Goal: Communication & Community: Answer question/provide support

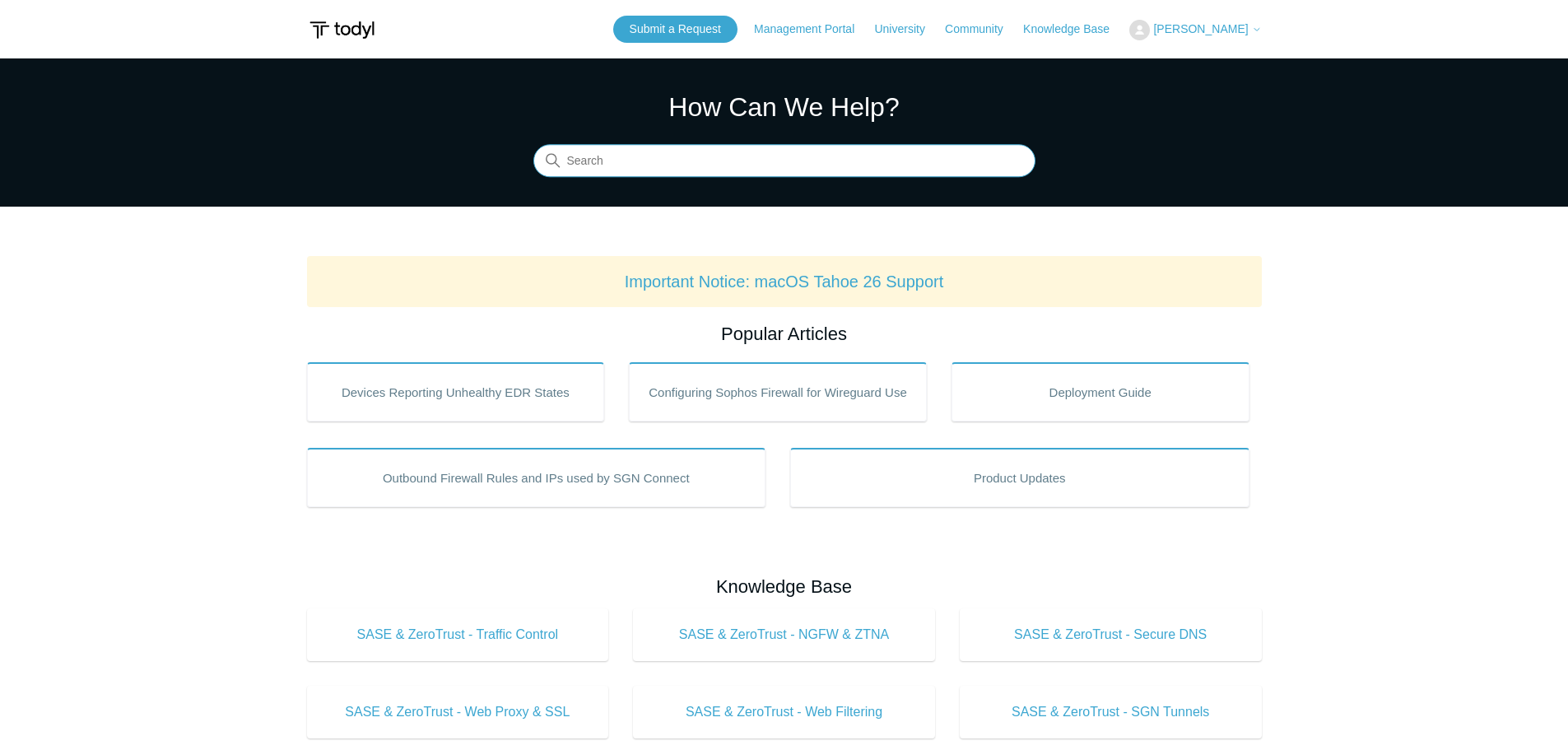
click at [731, 158] on input "Search" at bounding box center [784, 161] width 502 height 33
type input "anyconnect vpn"
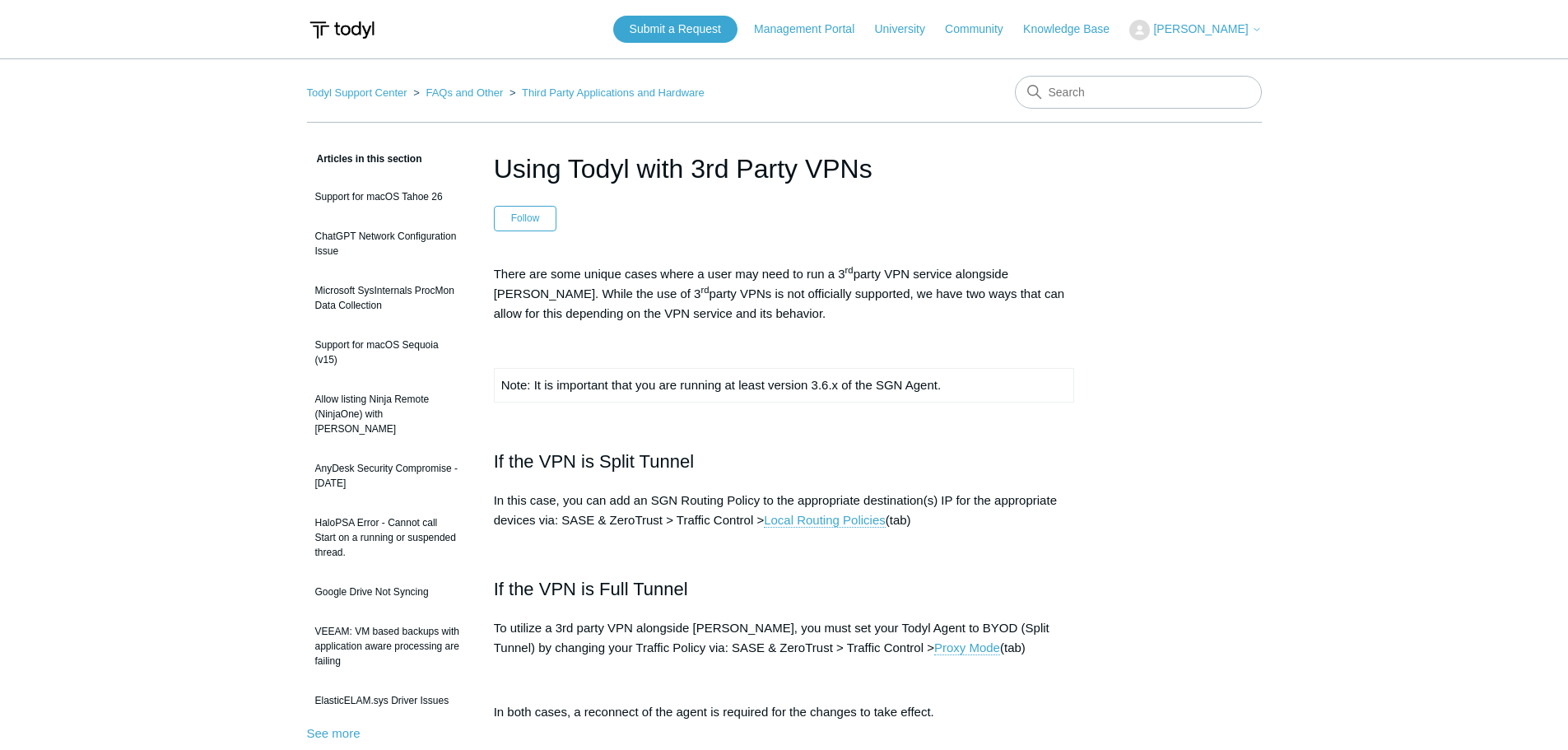
drag, startPoint x: 0, startPoint y: 0, endPoint x: 1421, endPoint y: 192, distance: 1433.9
click at [1421, 192] on main "Todyl Support Center FAQs and Other Third Party Applications and Hardware Artic…" at bounding box center [784, 703] width 1568 height 1289
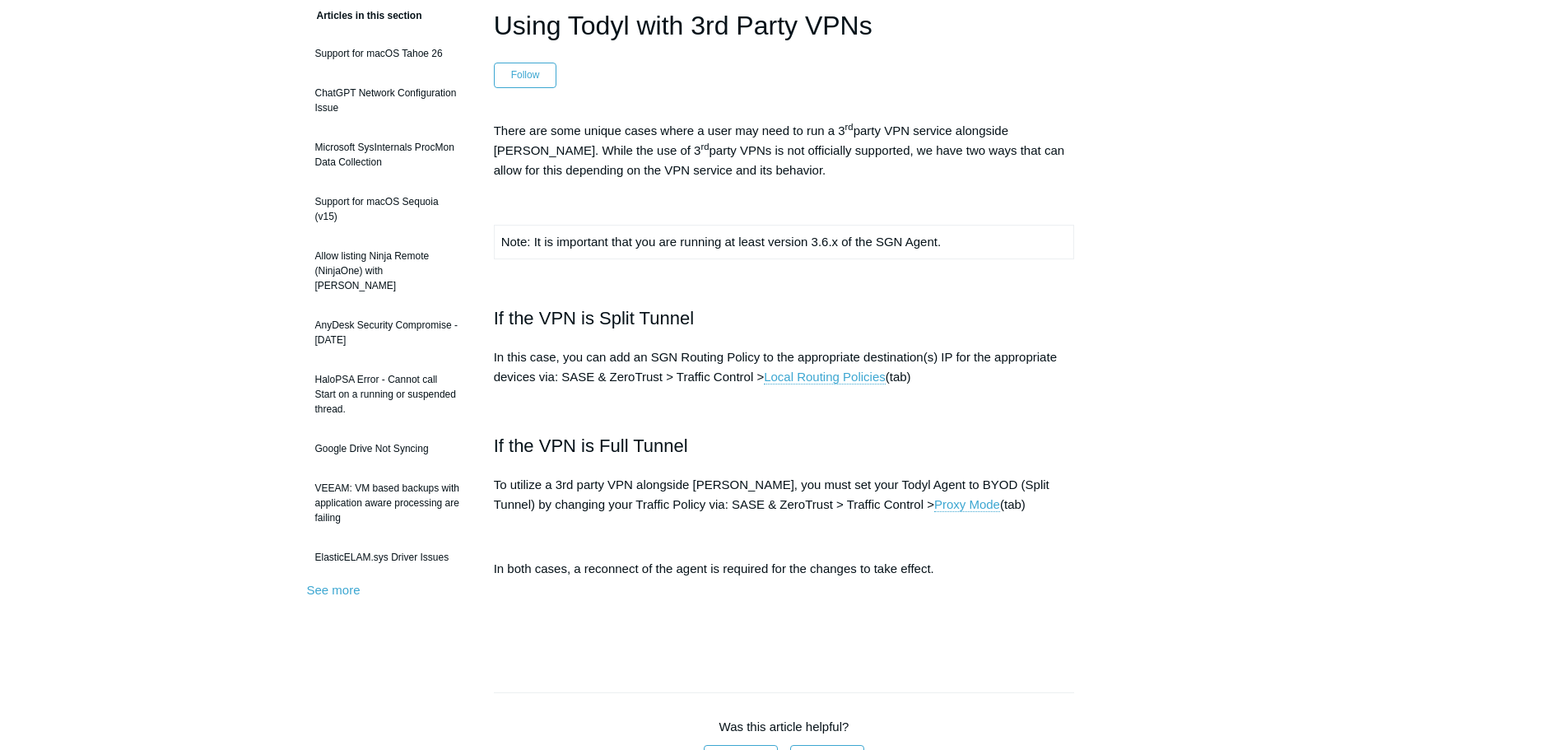
scroll to position [164, 0]
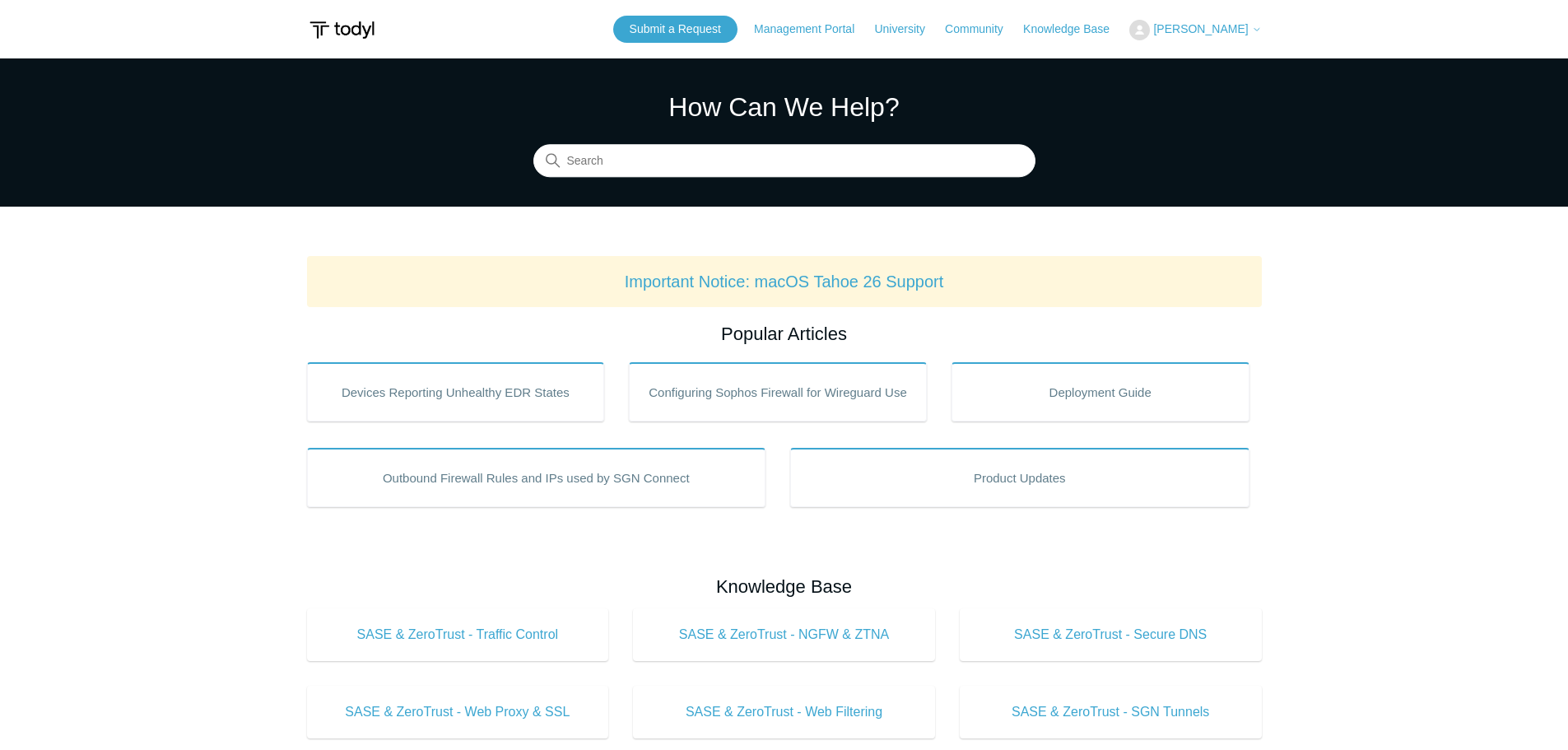
click at [1236, 26] on span "[PERSON_NAME]" at bounding box center [1201, 29] width 95 height 14
click at [657, 25] on link "Submit a Request" at bounding box center [676, 29] width 125 height 27
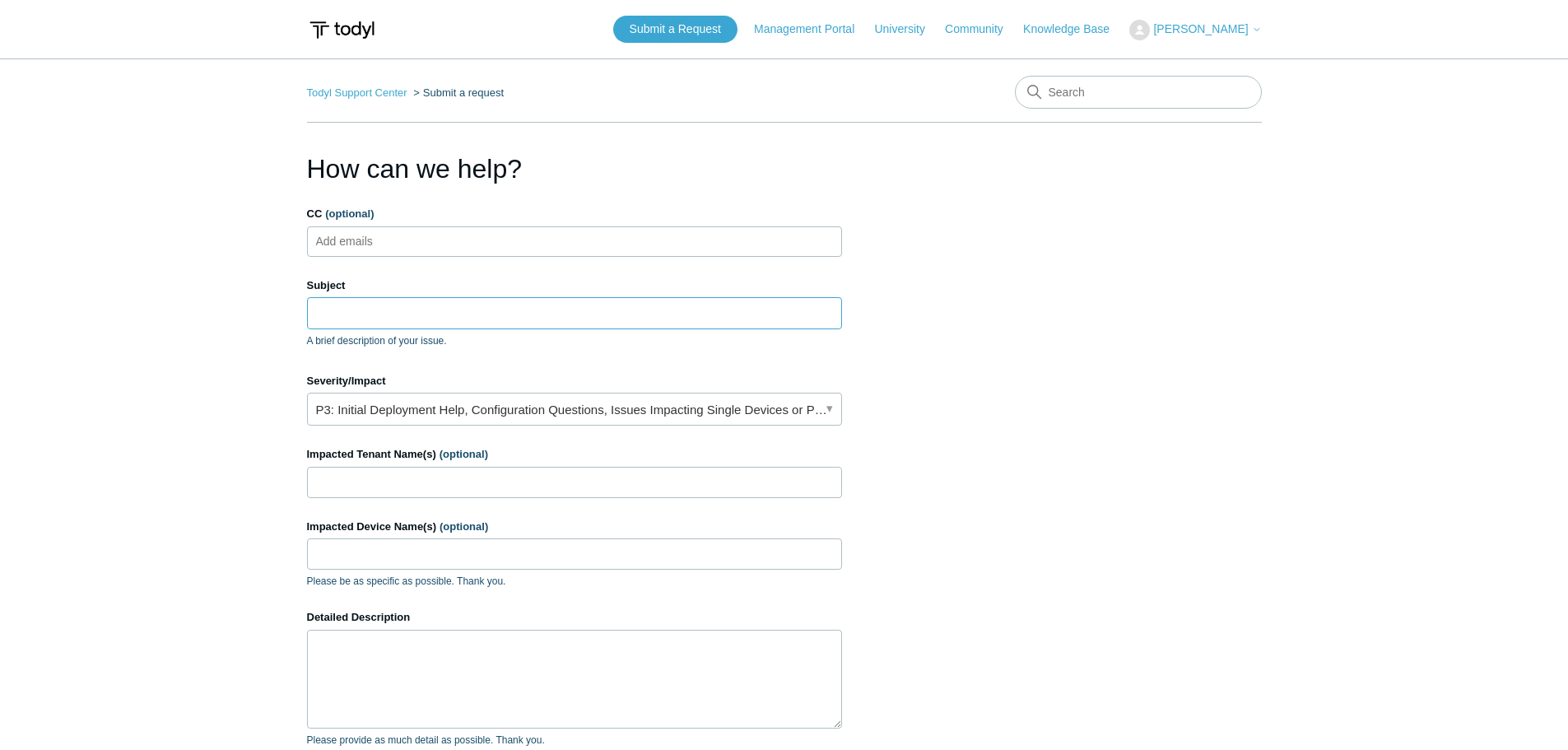
click at [357, 325] on input "Subject" at bounding box center [574, 313] width 535 height 31
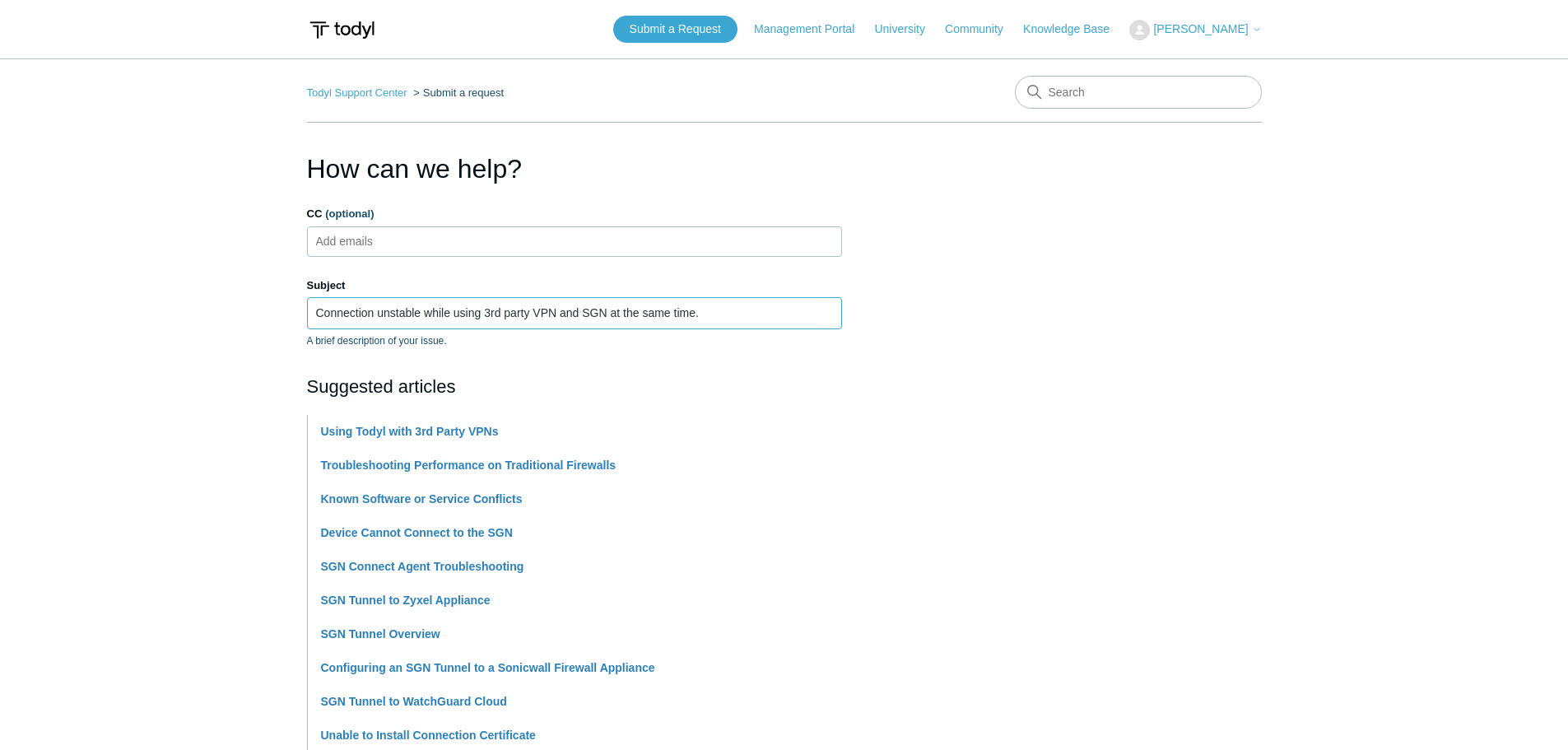
click at [596, 312] on input "Connection unstable while using 3rd party VPN and SGN at the same time." at bounding box center [574, 313] width 535 height 31
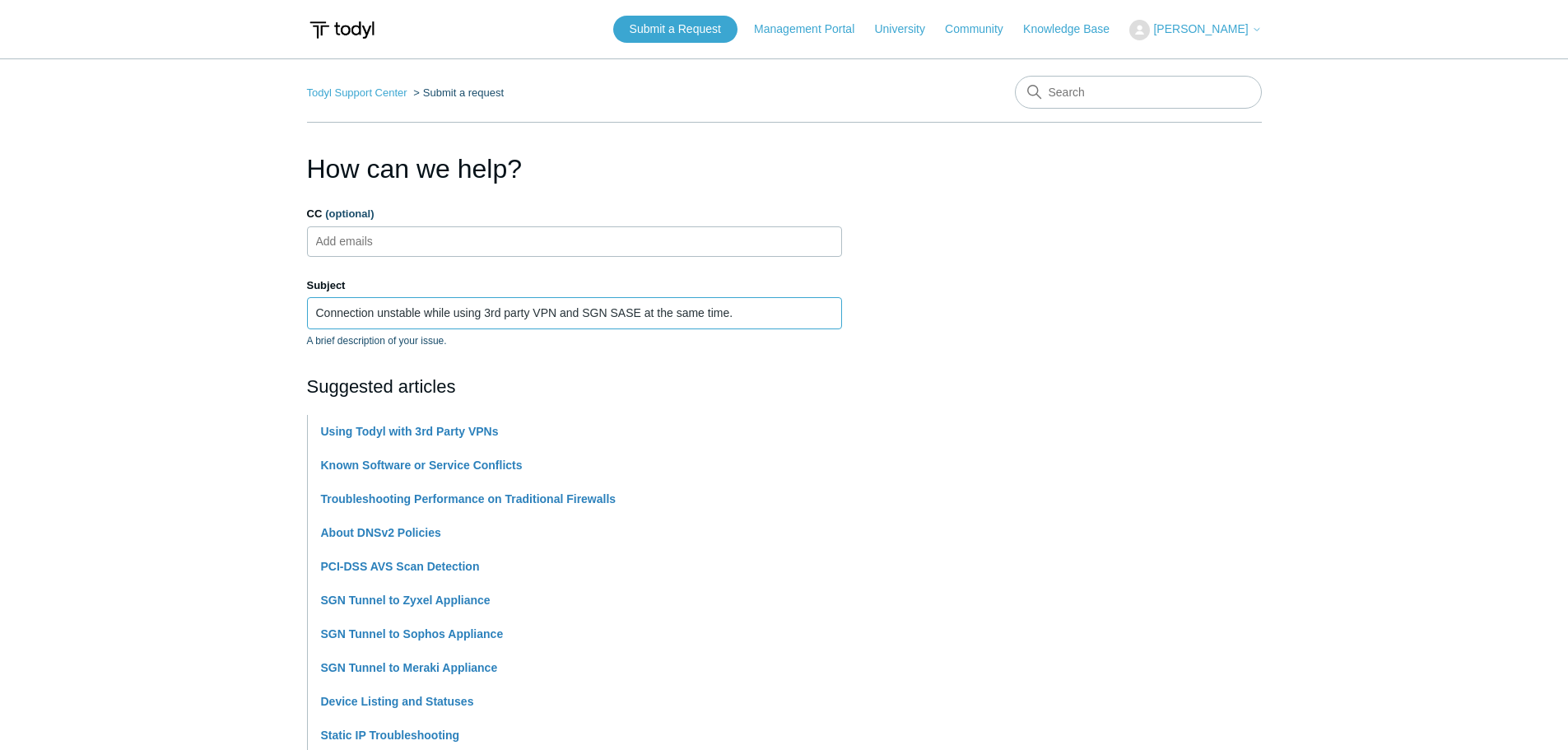
type input "Connection unstable while using 3rd party VPN and SGN SASE at the same time."
click at [190, 325] on main "Todyl Support Center Submit a request How can we help? CC (optional) Add emails…" at bounding box center [784, 682] width 1568 height 1248
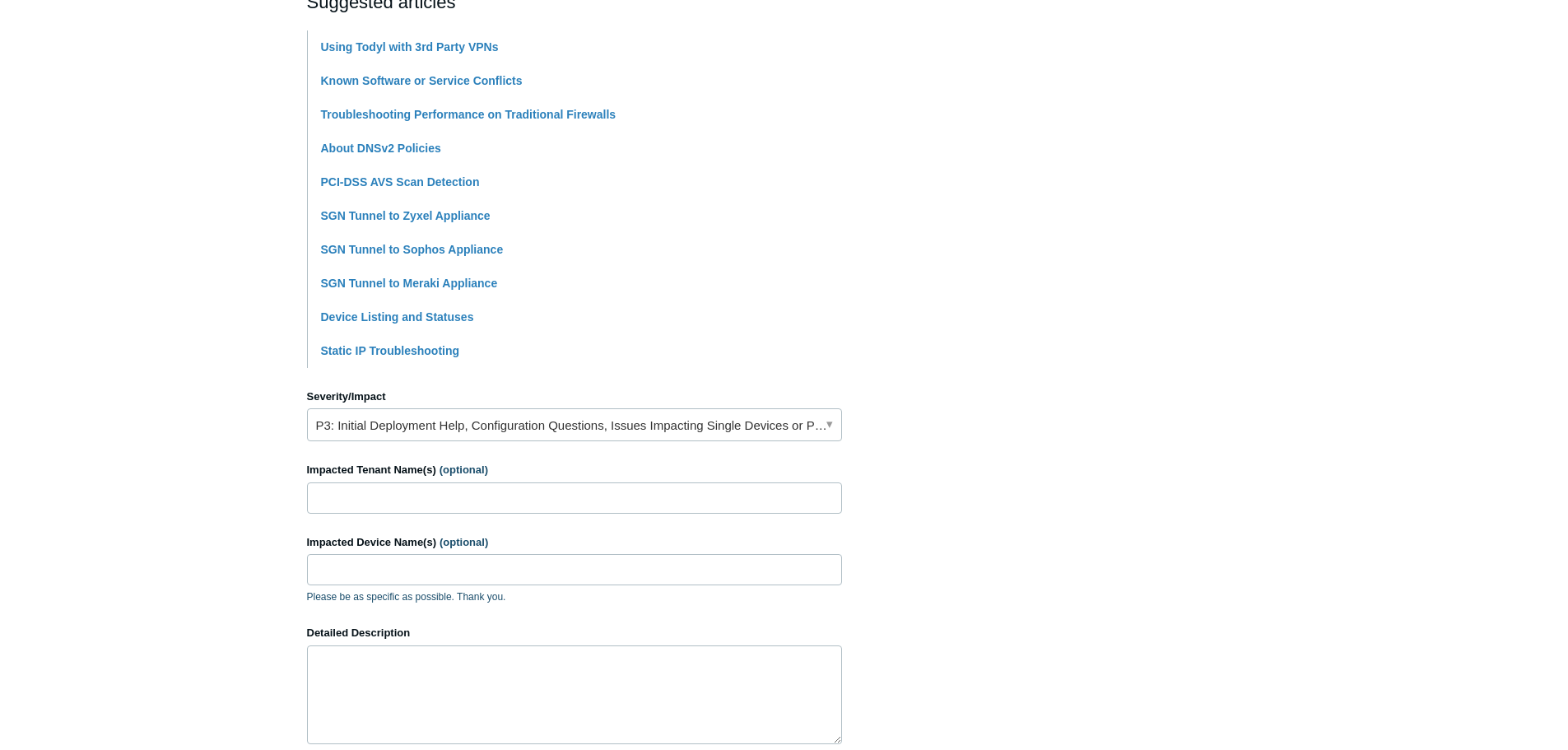
scroll to position [412, 0]
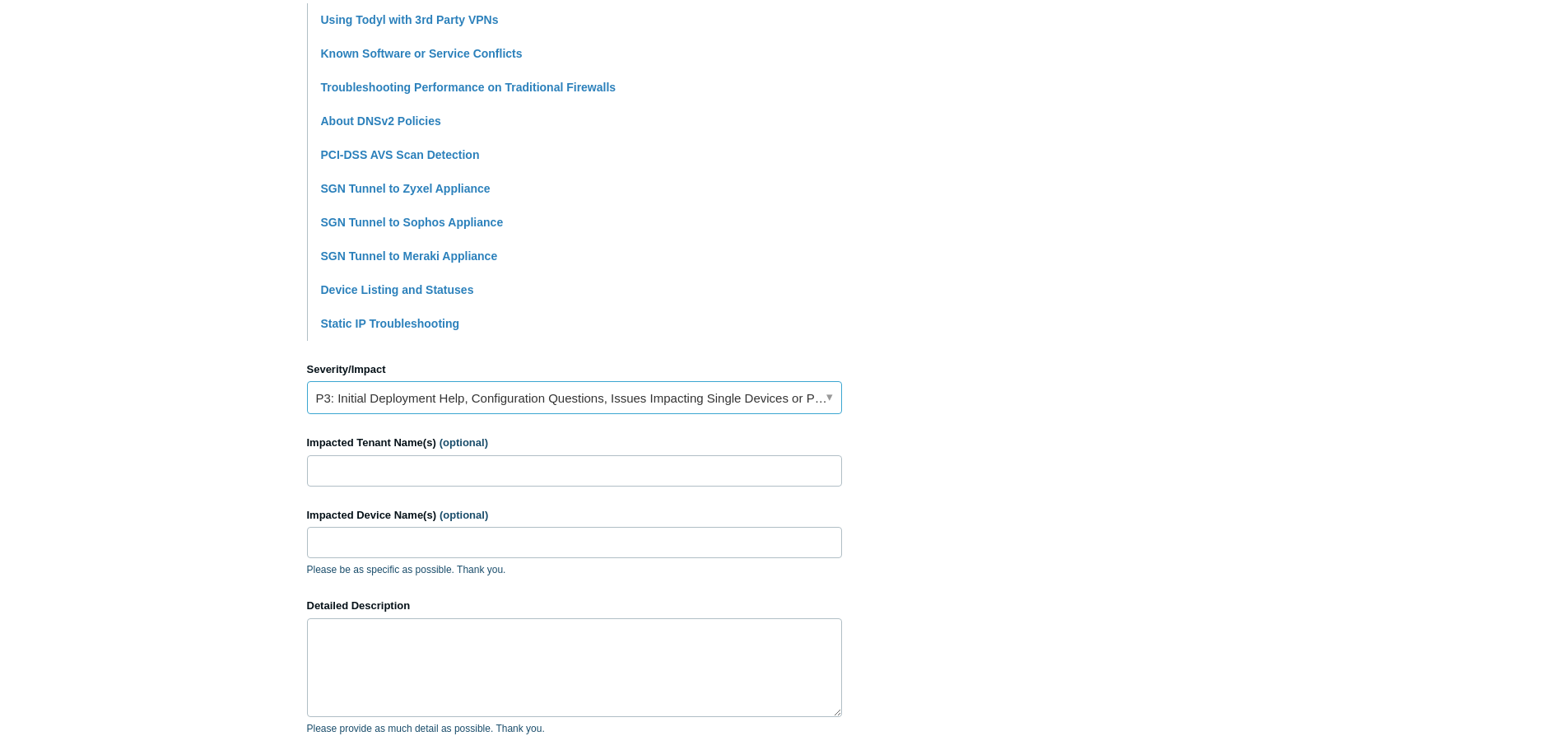
click at [522, 392] on link "P3: Initial Deployment Help, Configuration Questions, Issues Impacting Single D…" at bounding box center [574, 397] width 535 height 33
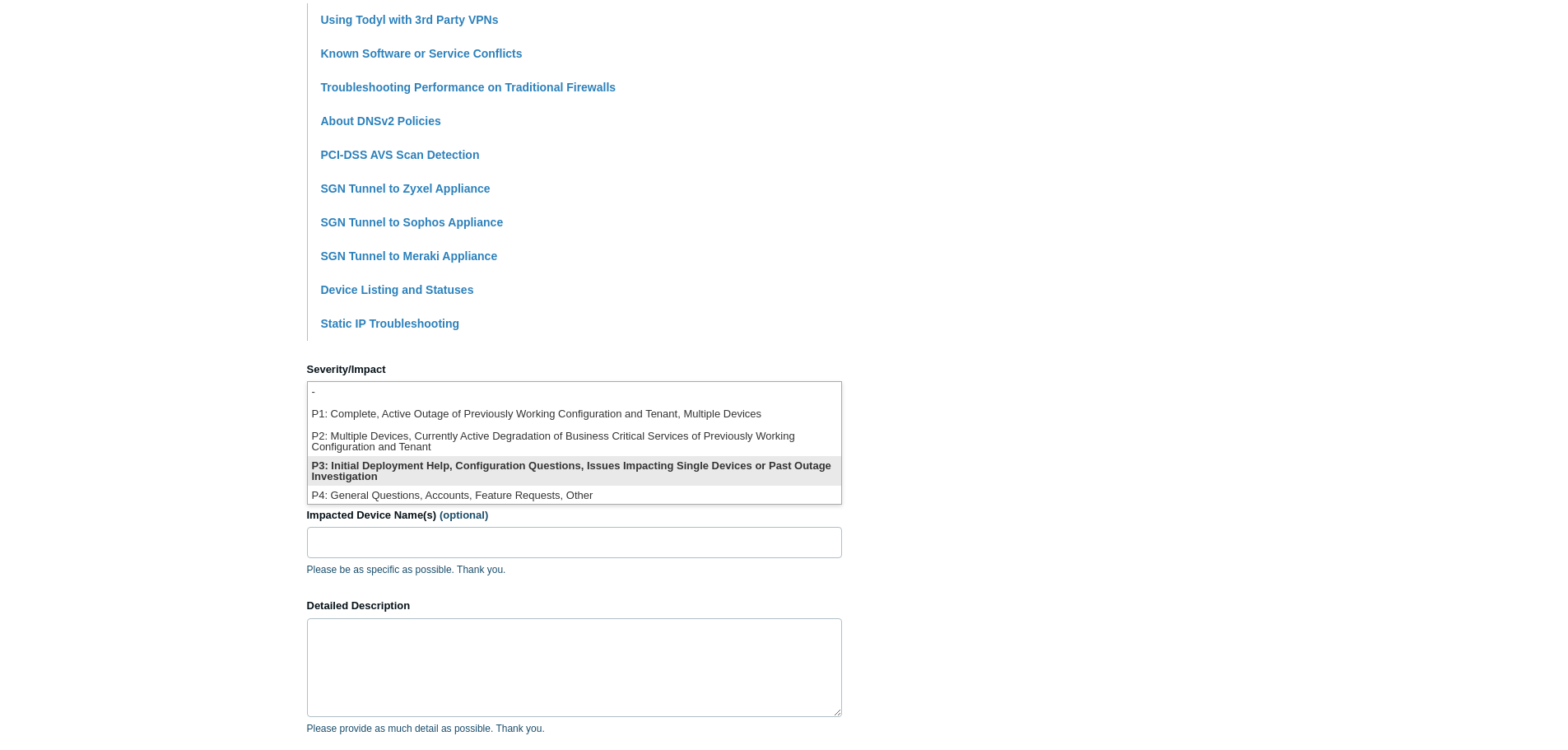
click at [457, 468] on li "P3: Initial Deployment Help, Configuration Questions, Issues Impacting Single D…" at bounding box center [574, 470] width 533 height 30
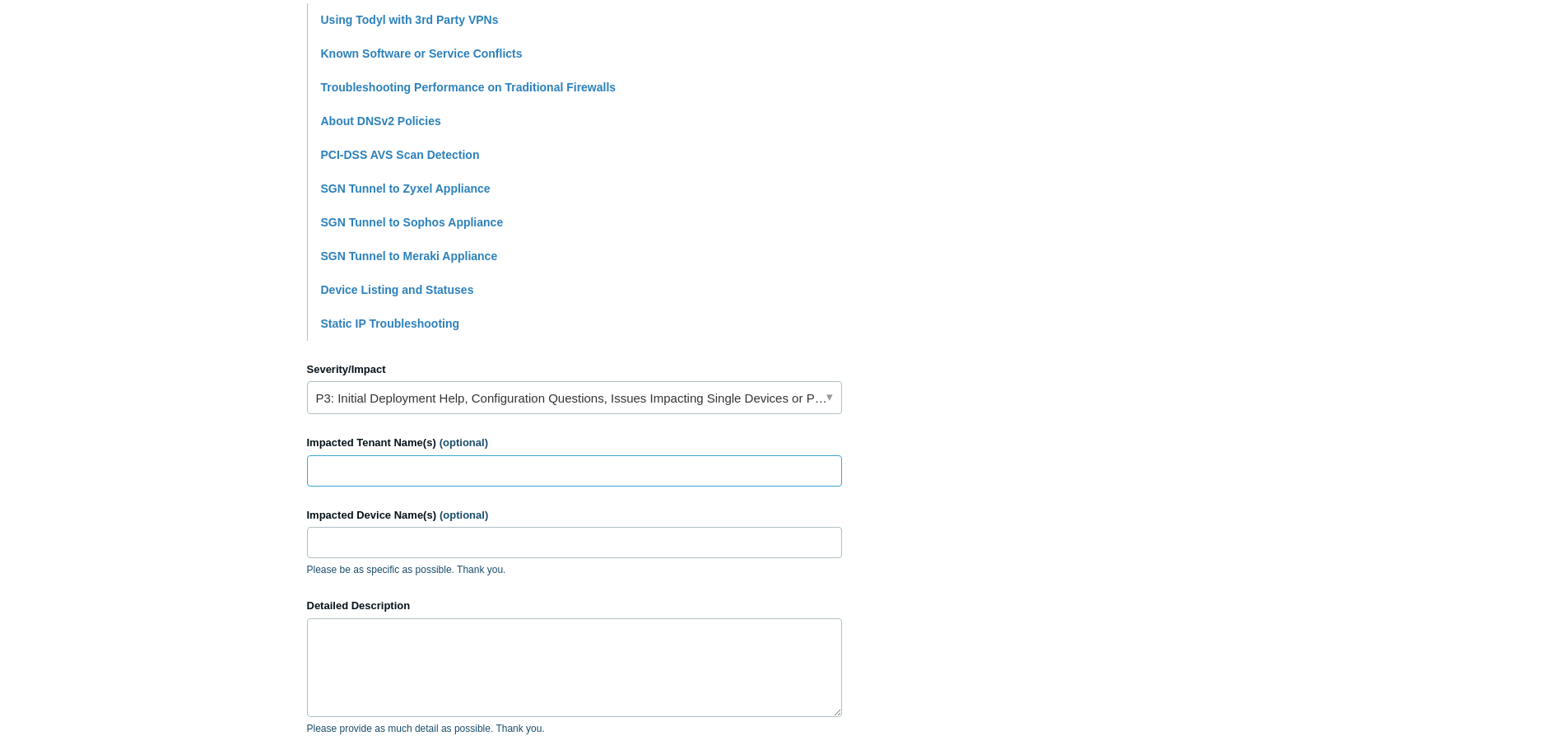
click at [390, 461] on input "Impacted Tenant Name(s) (optional)" at bounding box center [574, 470] width 535 height 31
type input "The [PERSON_NAME] Foundation"
click at [398, 552] on input "Impacted Device Name(s) (optional)" at bounding box center [574, 542] width 535 height 31
type input "JBF-LT-3333"
click at [121, 468] on main "Todyl Support Center Submit a request How can we help? CC (optional) Add emails…" at bounding box center [784, 270] width 1568 height 1248
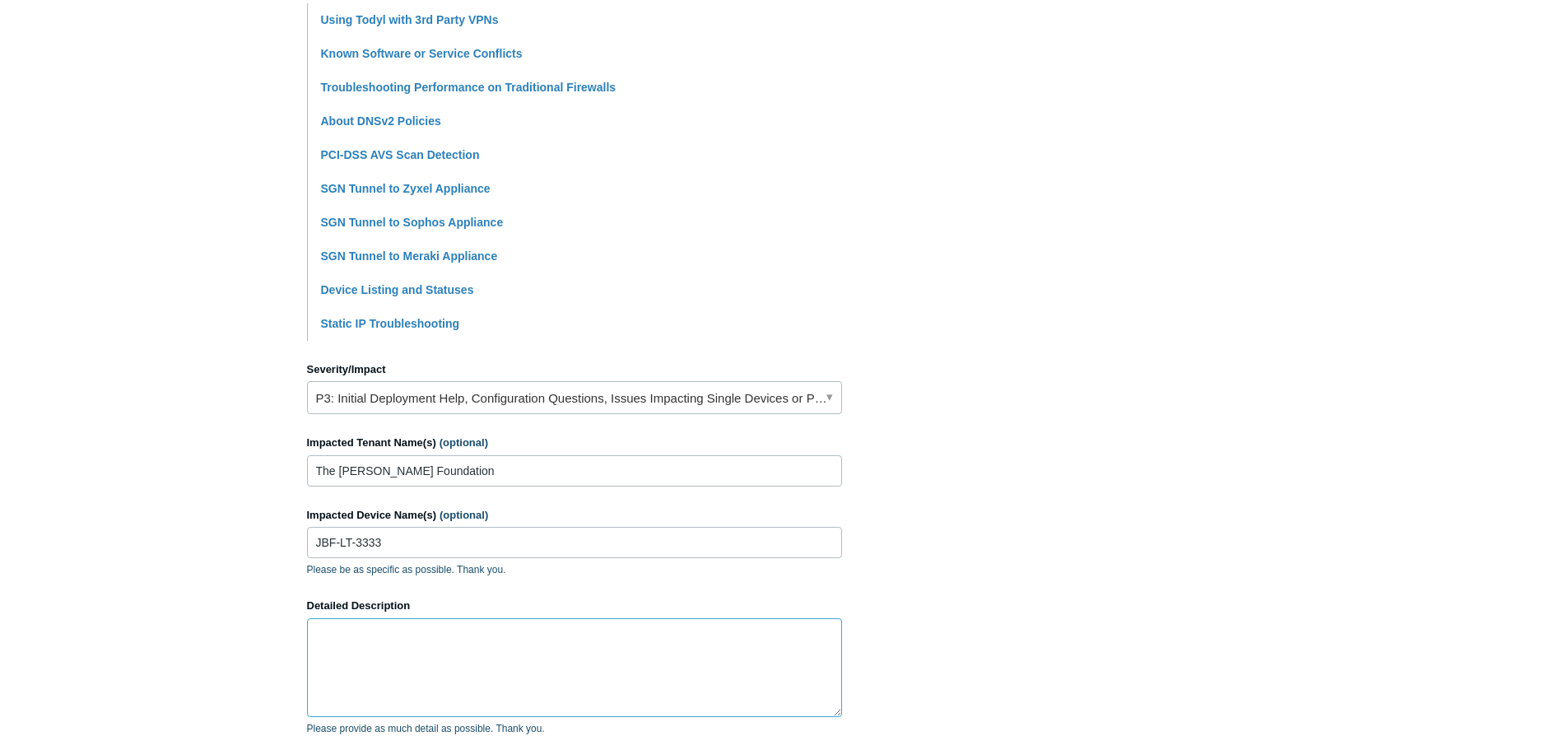
click at [380, 658] on textarea "Detailed Description" at bounding box center [574, 667] width 535 height 99
type textarea "U"
type textarea "T"
click at [481, 643] on textarea "When the user is working from home, they cannot connect to the office using the…" at bounding box center [574, 667] width 535 height 99
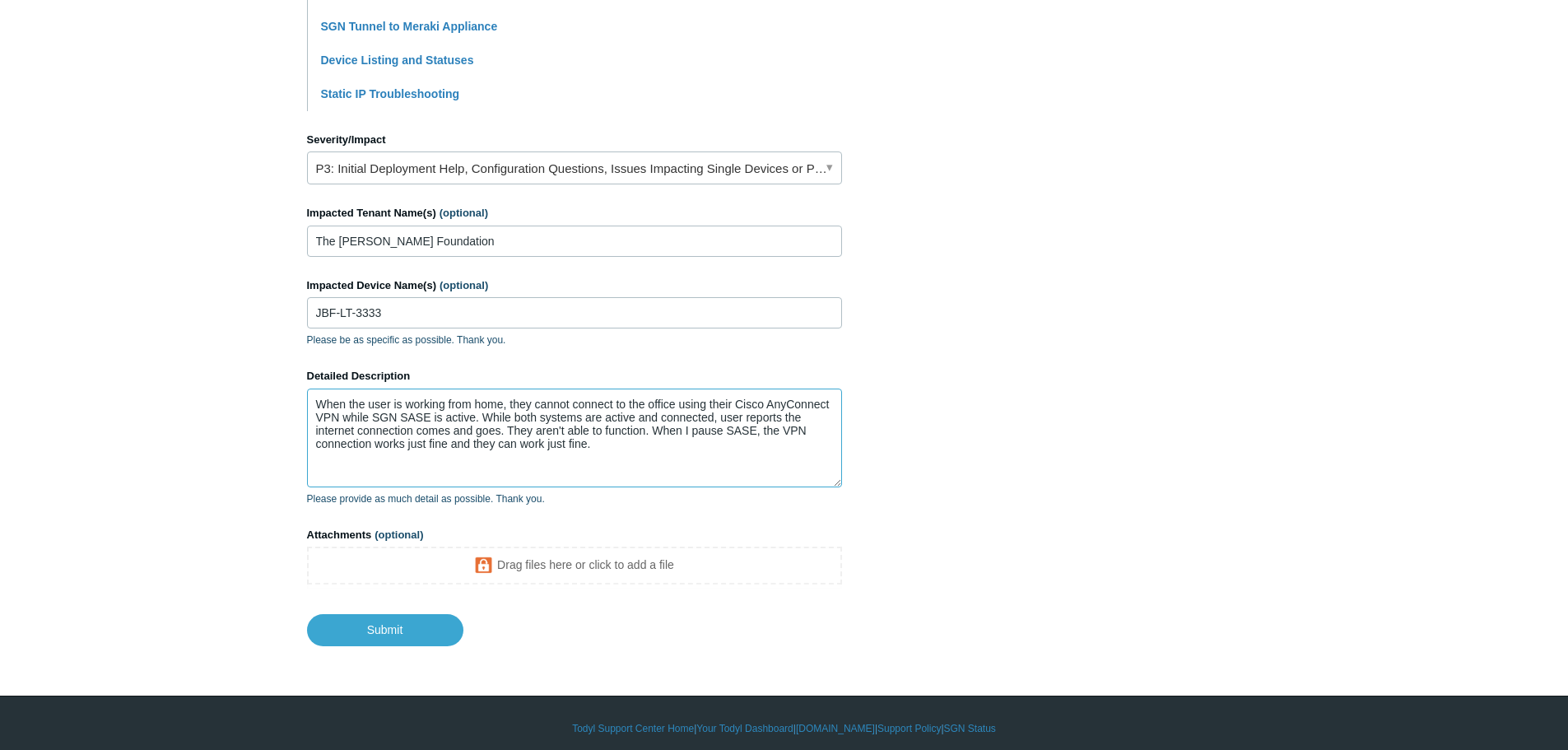
scroll to position [652, 0]
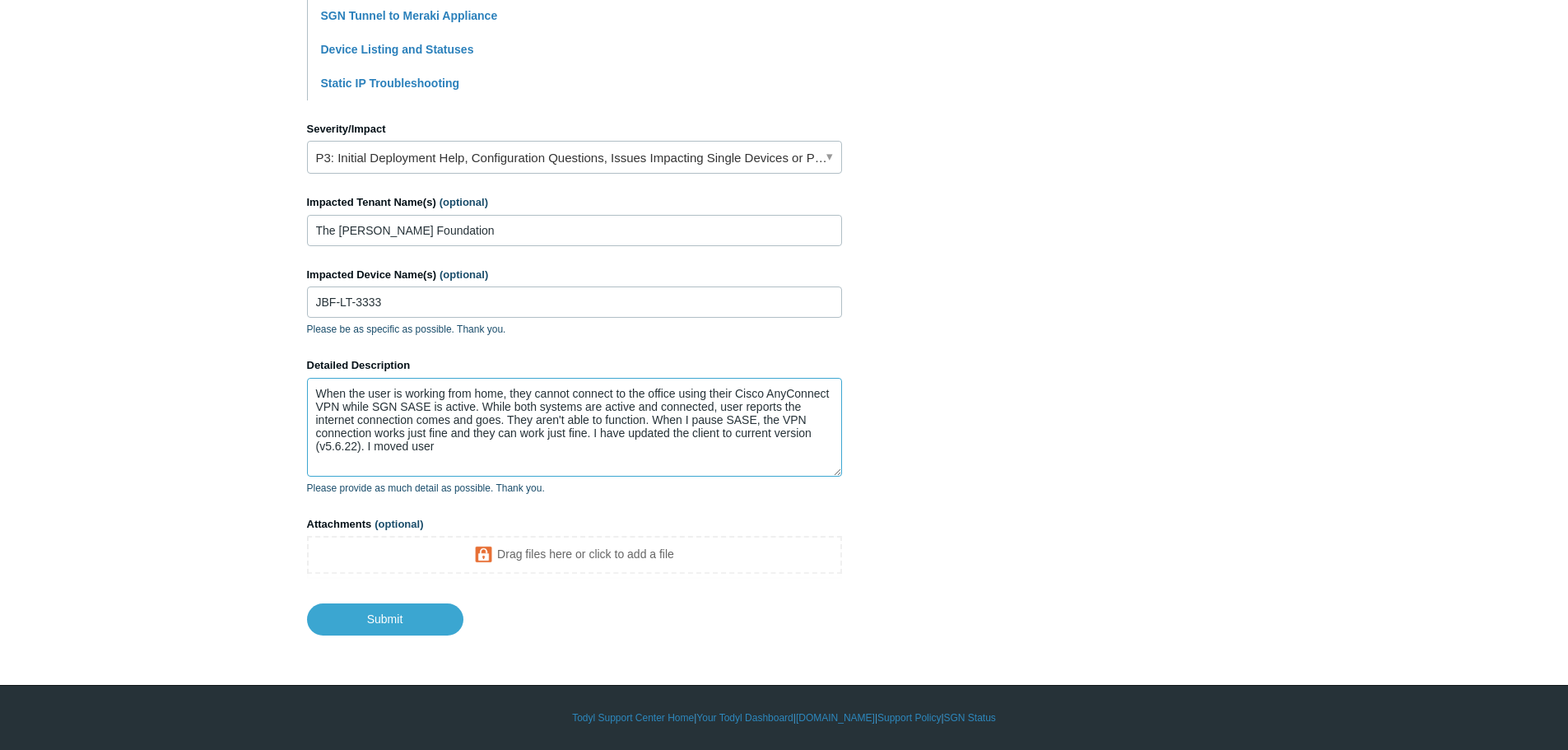
click at [448, 449] on textarea "When the user is working from home, they cannot connect to the office using the…" at bounding box center [574, 427] width 535 height 99
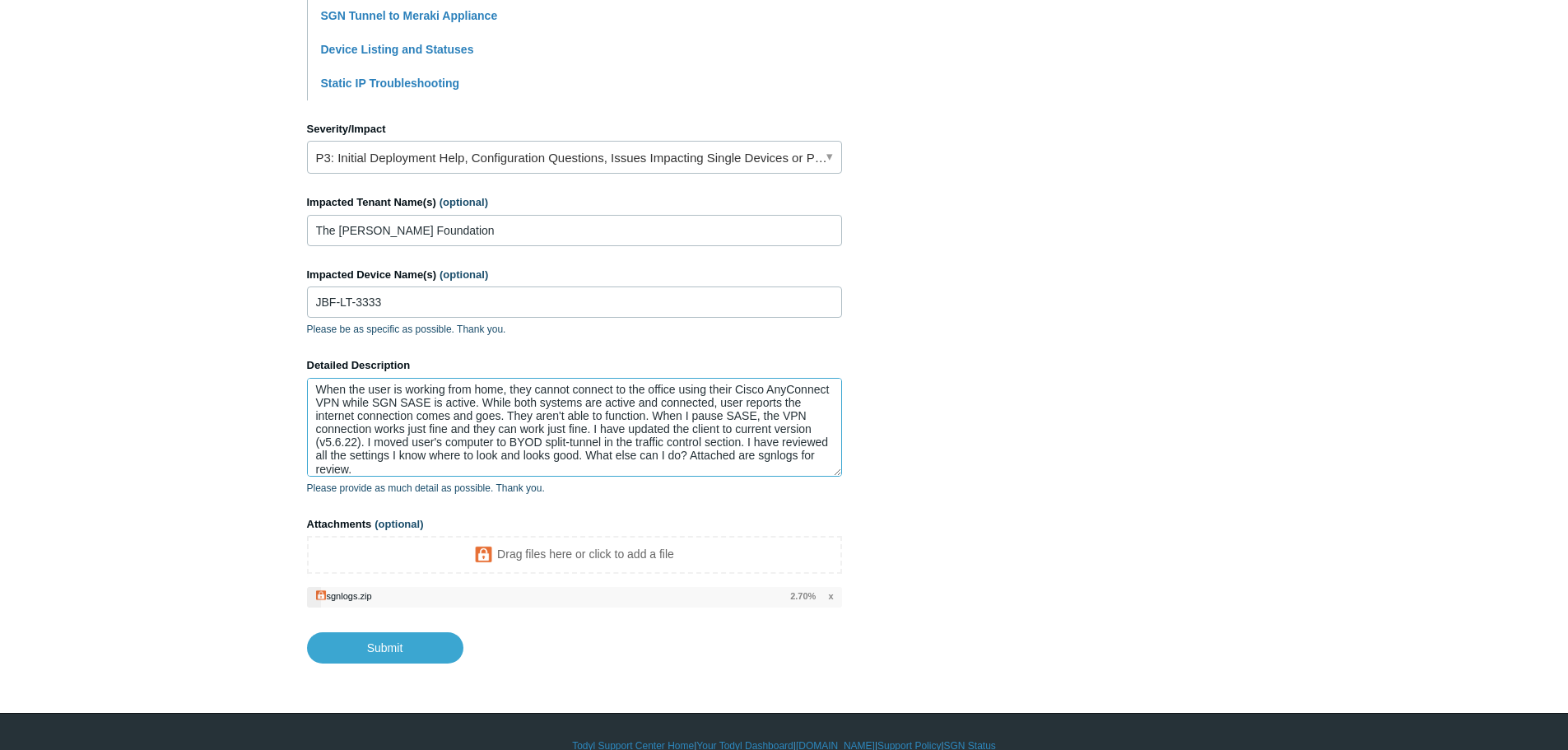
click at [638, 453] on textarea "When the user is working from home, they cannot connect to the office using the…" at bounding box center [574, 427] width 535 height 99
paste textarea "What else can I do?"
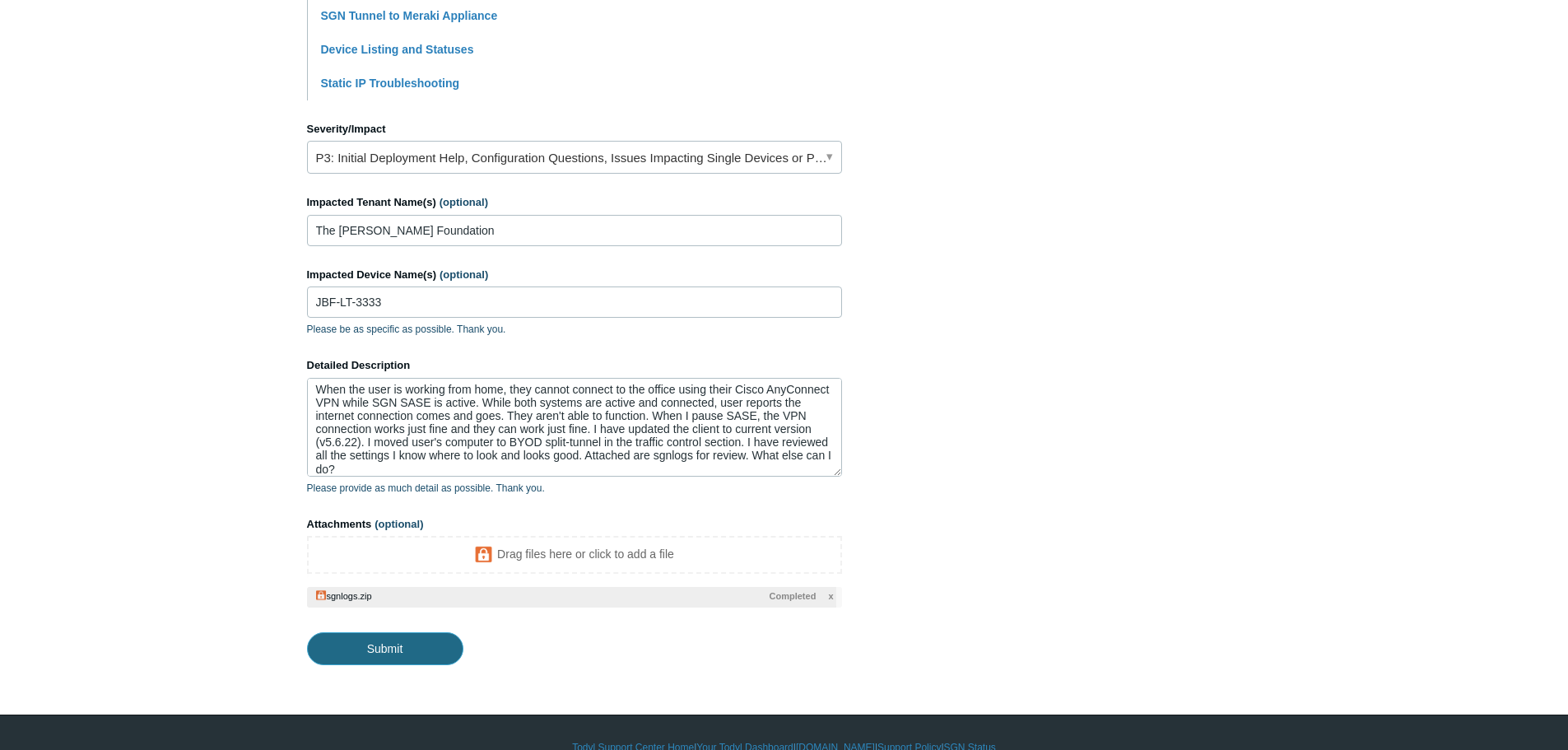
click at [386, 653] on input "Submit" at bounding box center [385, 648] width 157 height 33
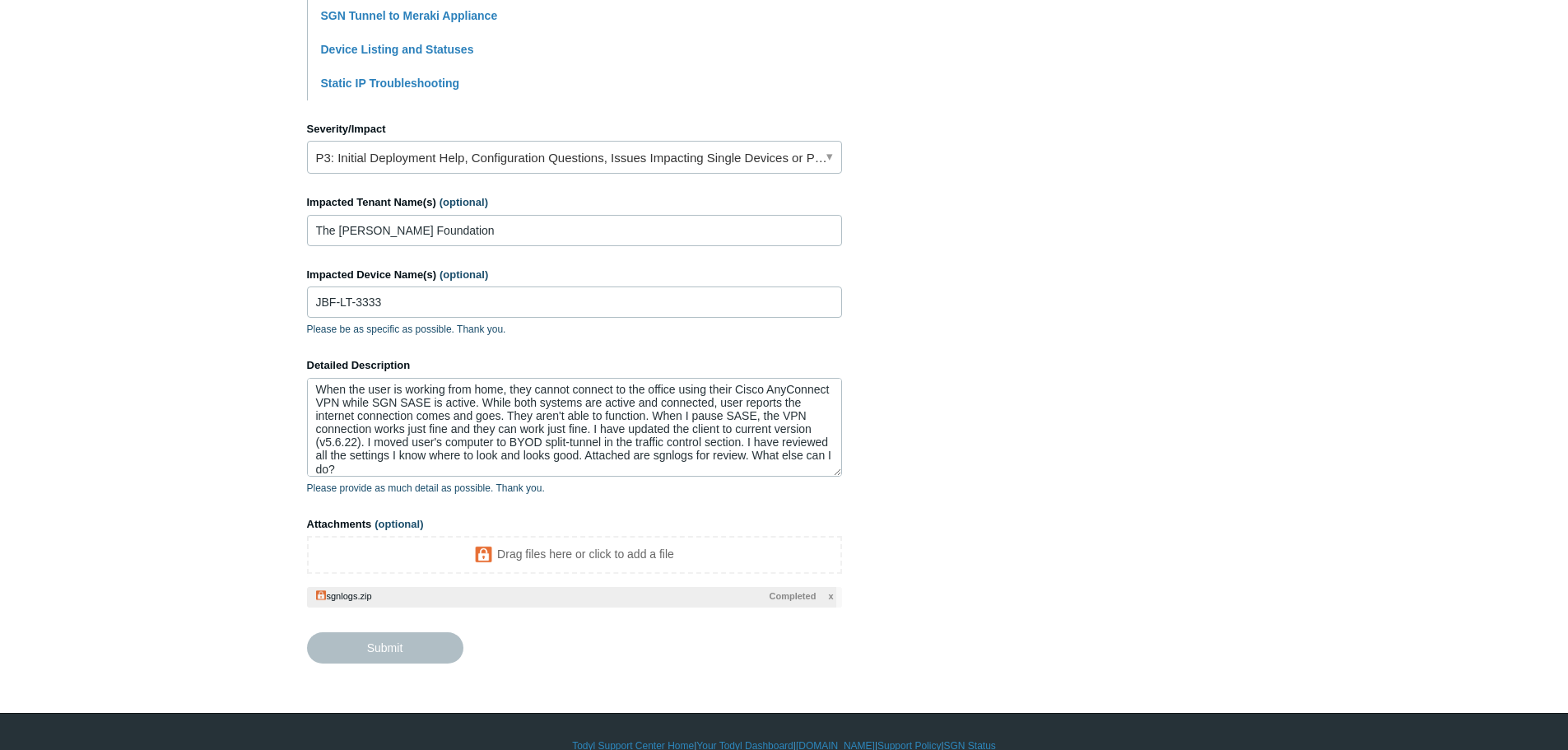
type textarea "When the user is working from home, they cannot connect to the office using the…"
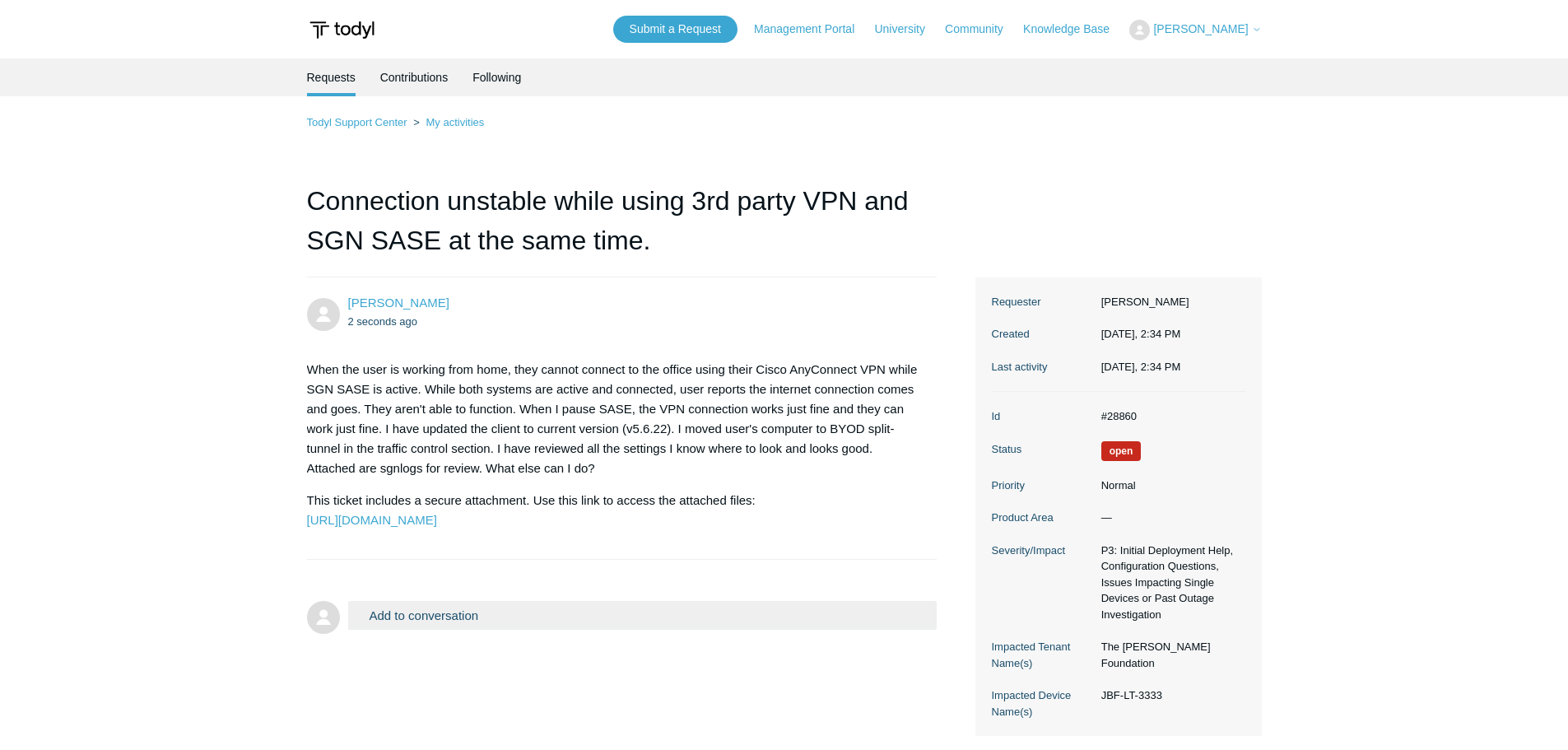
click at [1127, 413] on dd "#28860" at bounding box center [1170, 416] width 153 height 16
copy dd "28860"
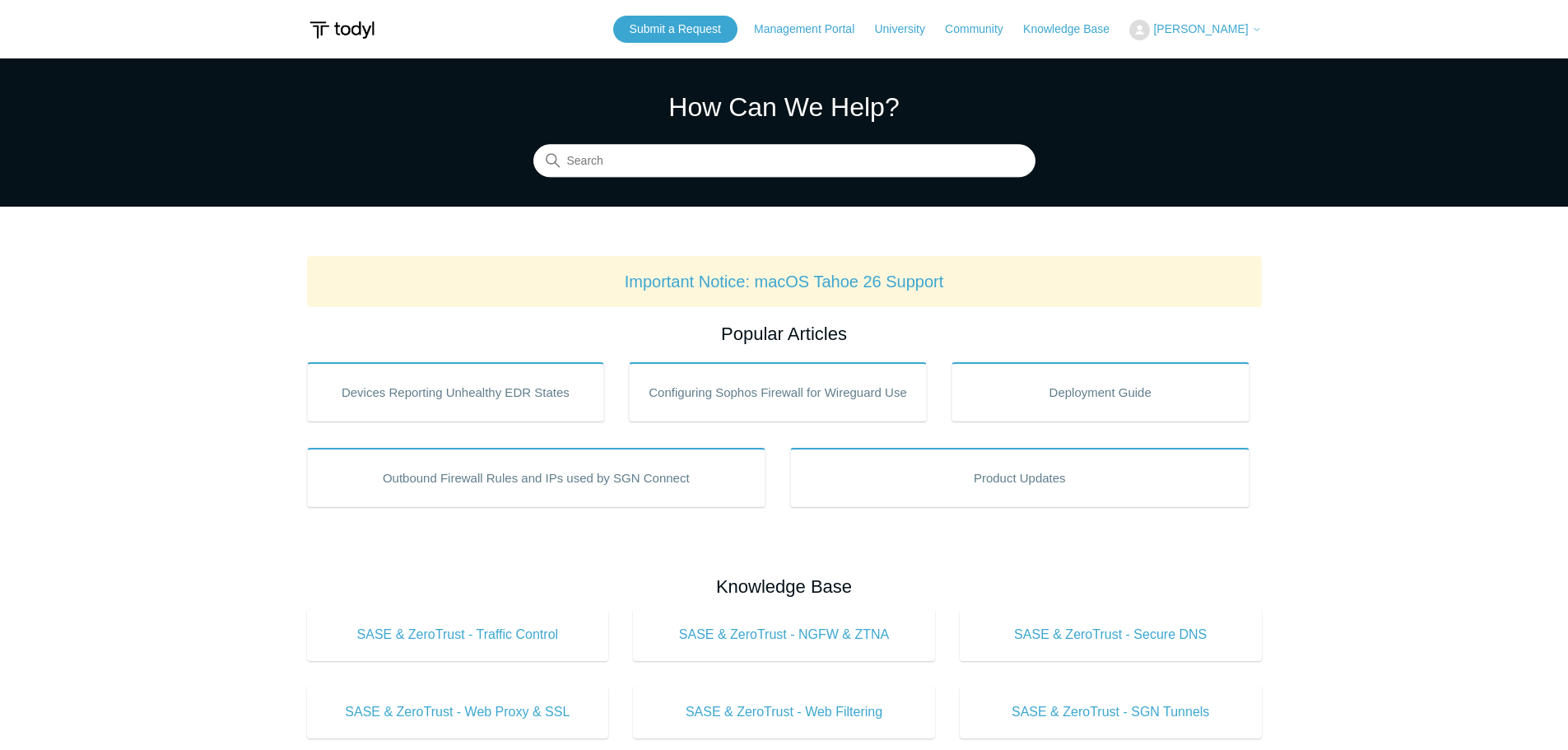
click at [1223, 33] on span "[PERSON_NAME]" at bounding box center [1201, 29] width 95 height 14
click at [1208, 58] on link "My Support Requests" at bounding box center [1210, 64] width 160 height 29
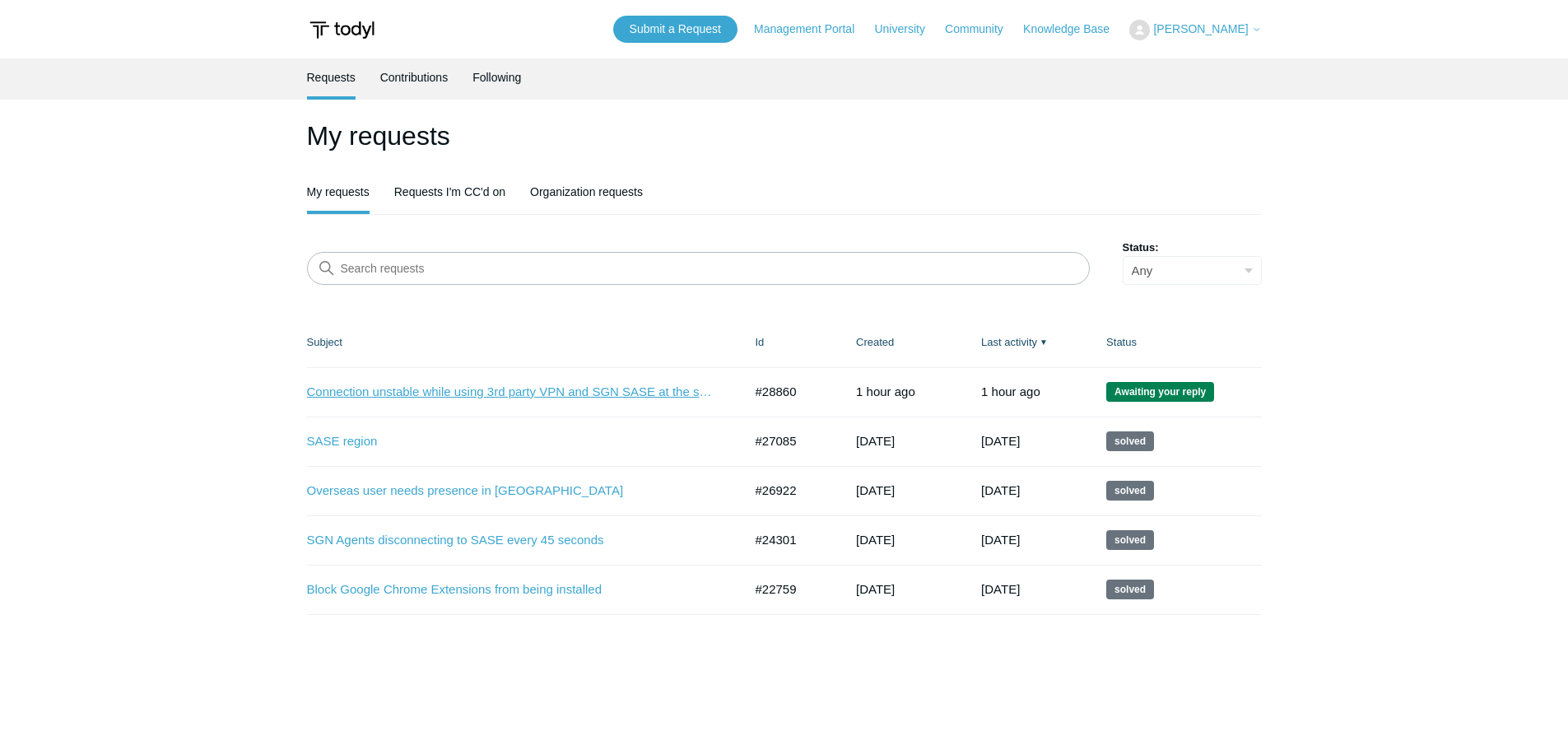
click at [570, 395] on link "Connection unstable while using 3rd party VPN and SGN SASE at the same time." at bounding box center [513, 392] width 412 height 19
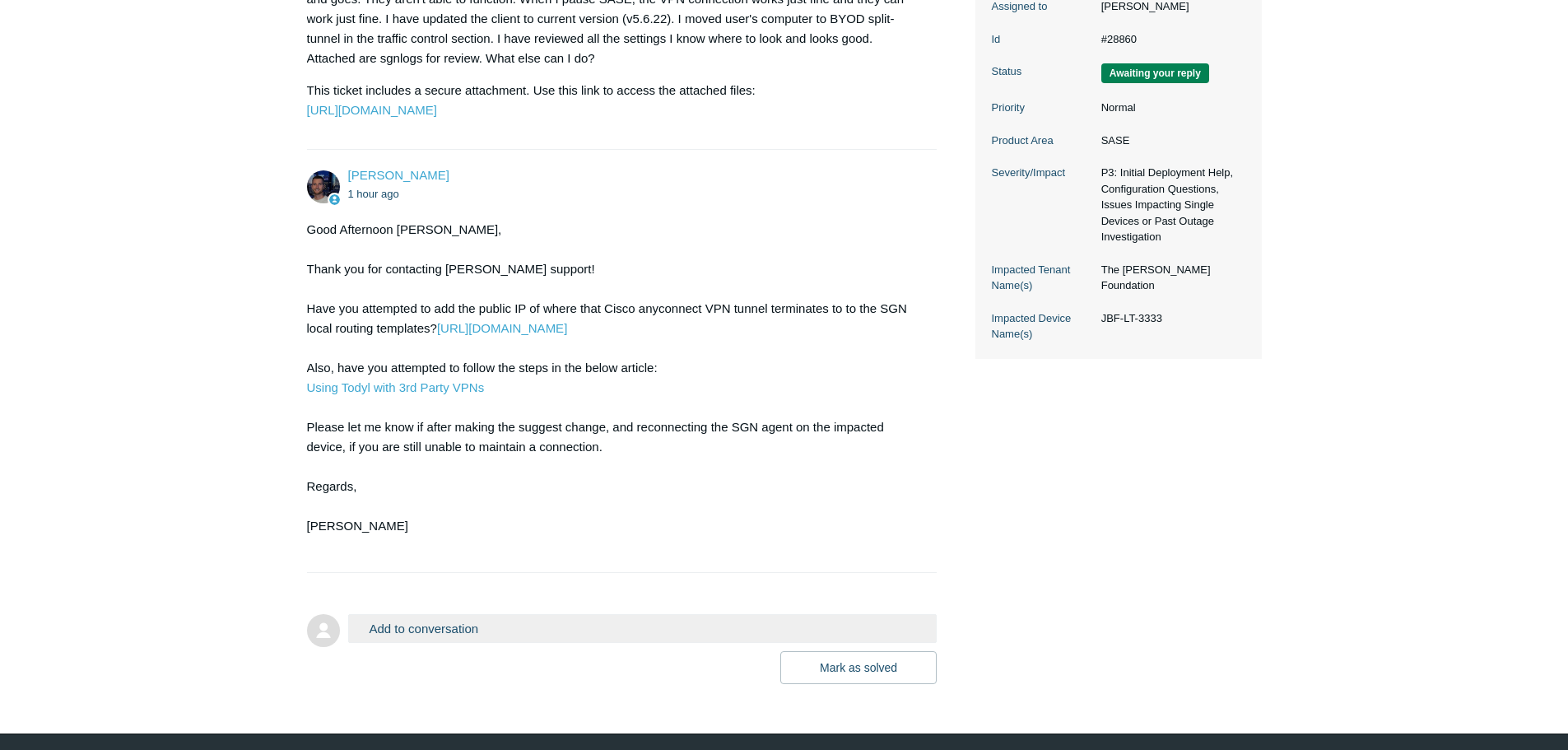
scroll to position [412, 0]
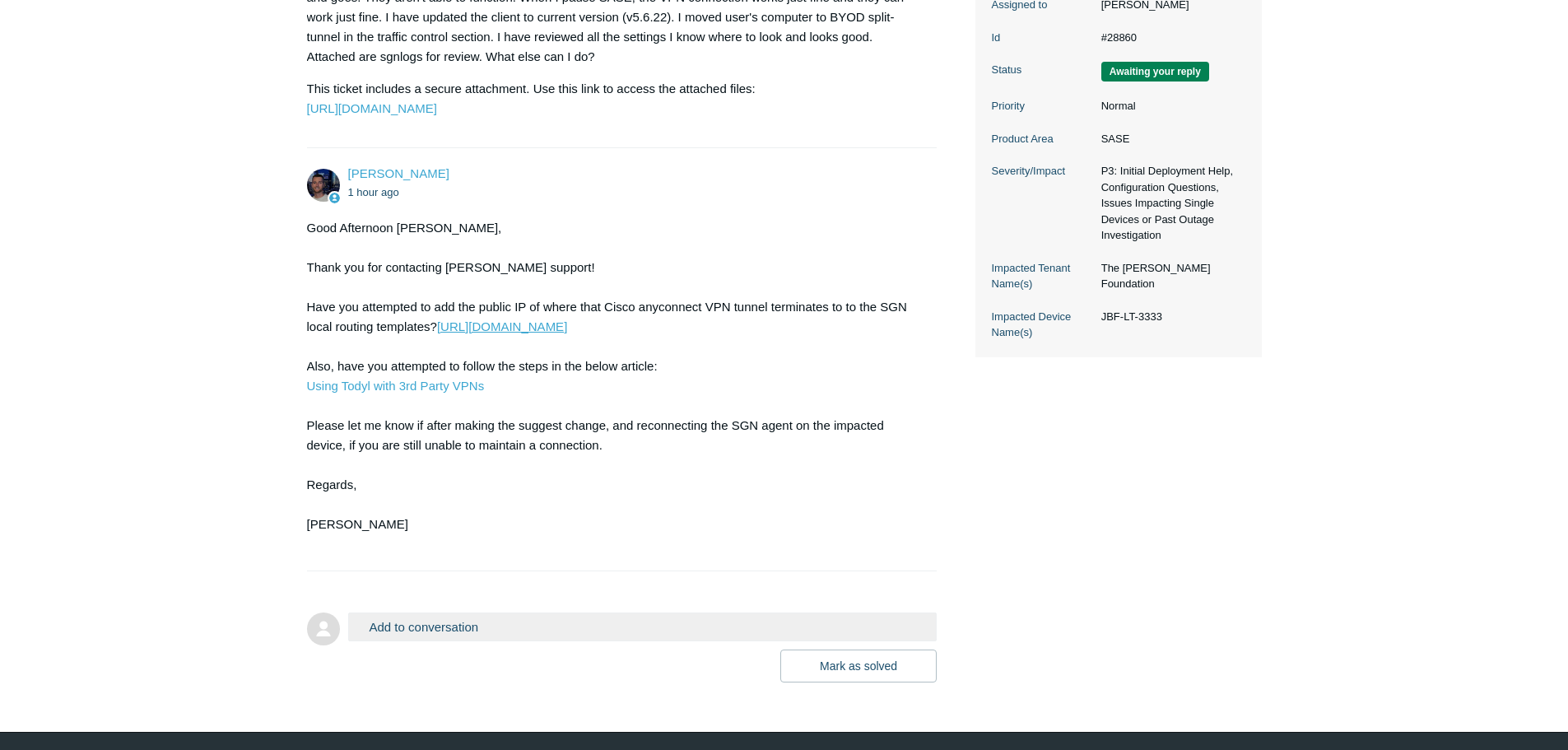
click at [544, 333] on link "[URL][DOMAIN_NAME]" at bounding box center [502, 326] width 130 height 14
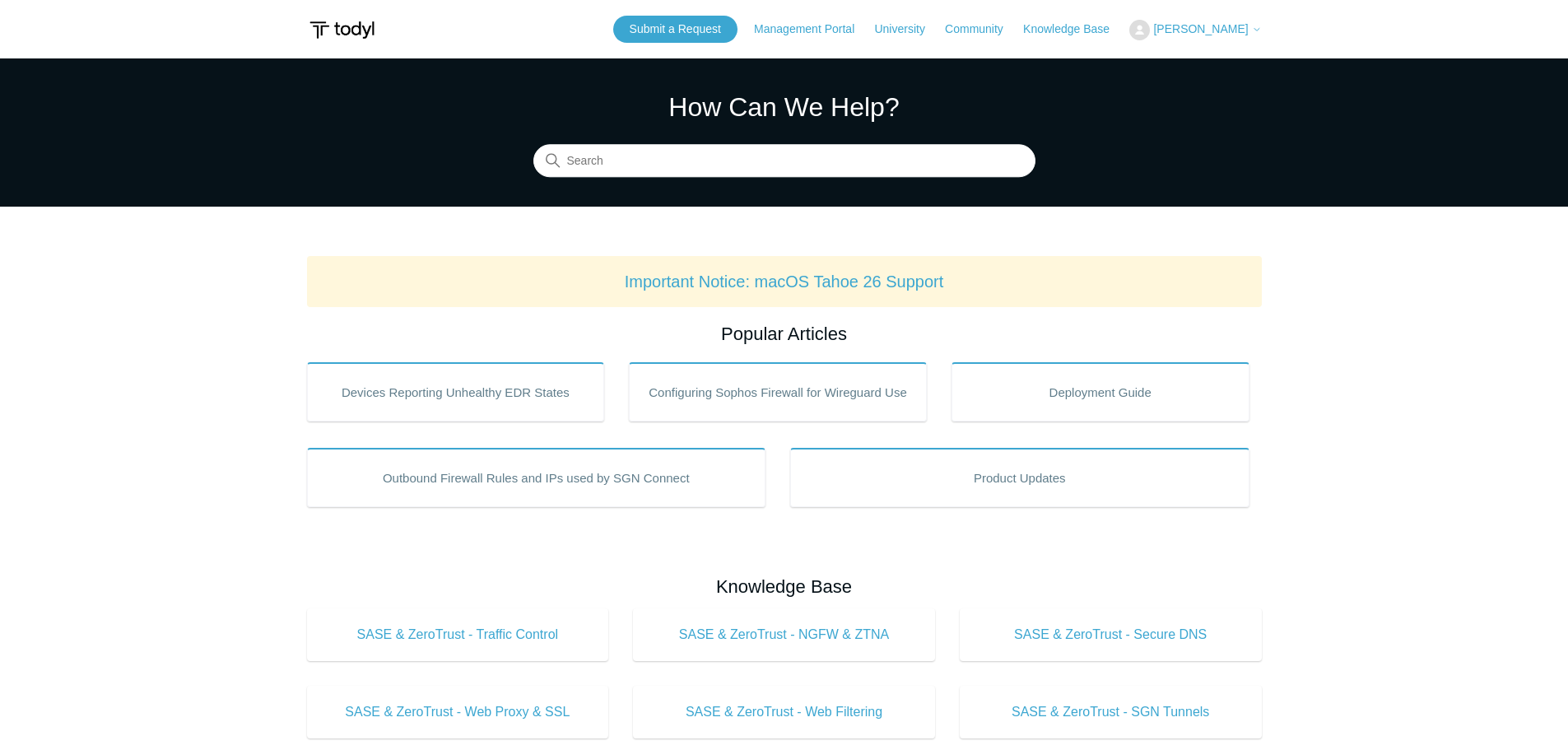
click at [1204, 23] on span "[PERSON_NAME]" at bounding box center [1201, 29] width 95 height 14
click at [1191, 58] on link "My Support Requests" at bounding box center [1210, 64] width 160 height 29
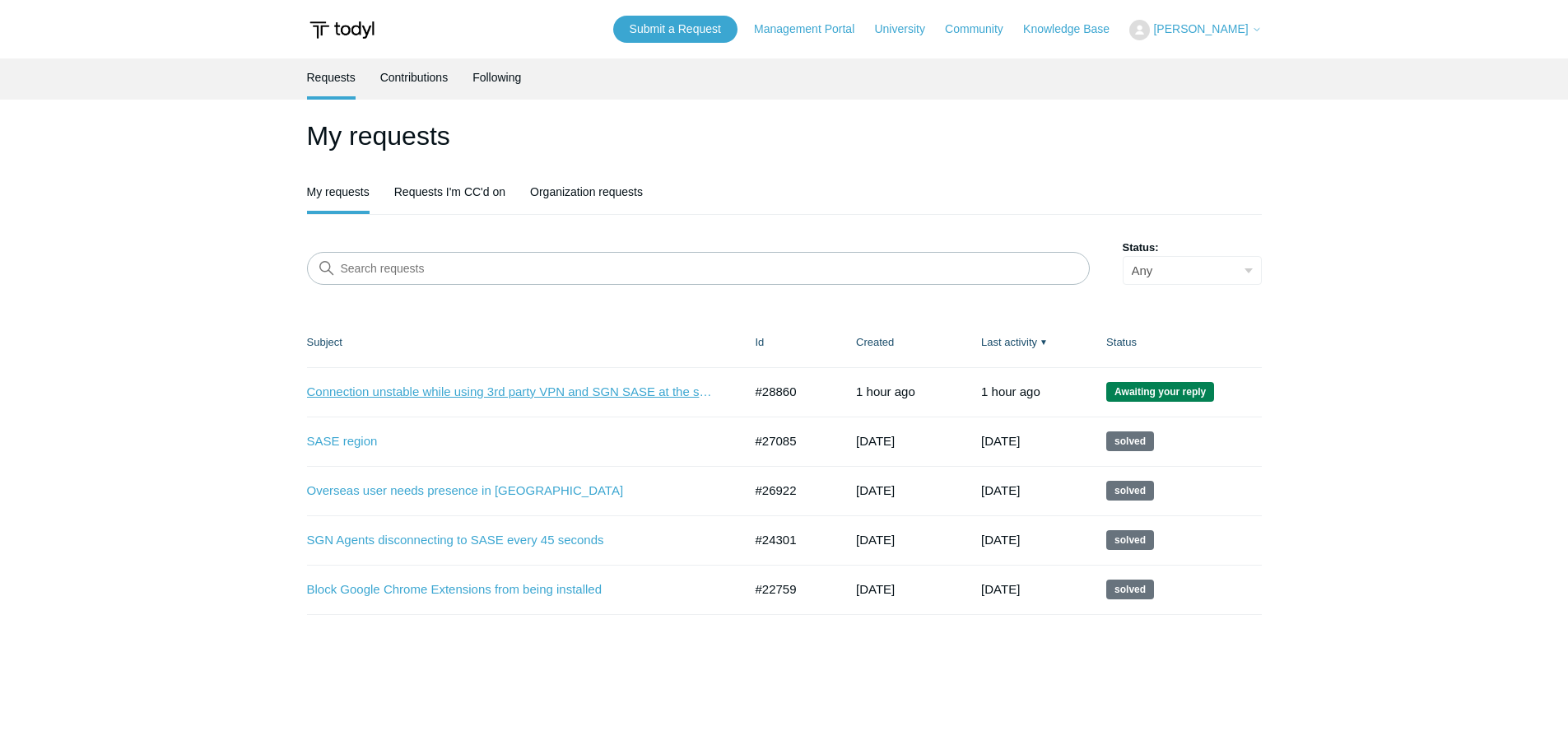
click at [545, 392] on link "Connection unstable while using 3rd party VPN and SGN SASE at the same time." at bounding box center [513, 392] width 412 height 19
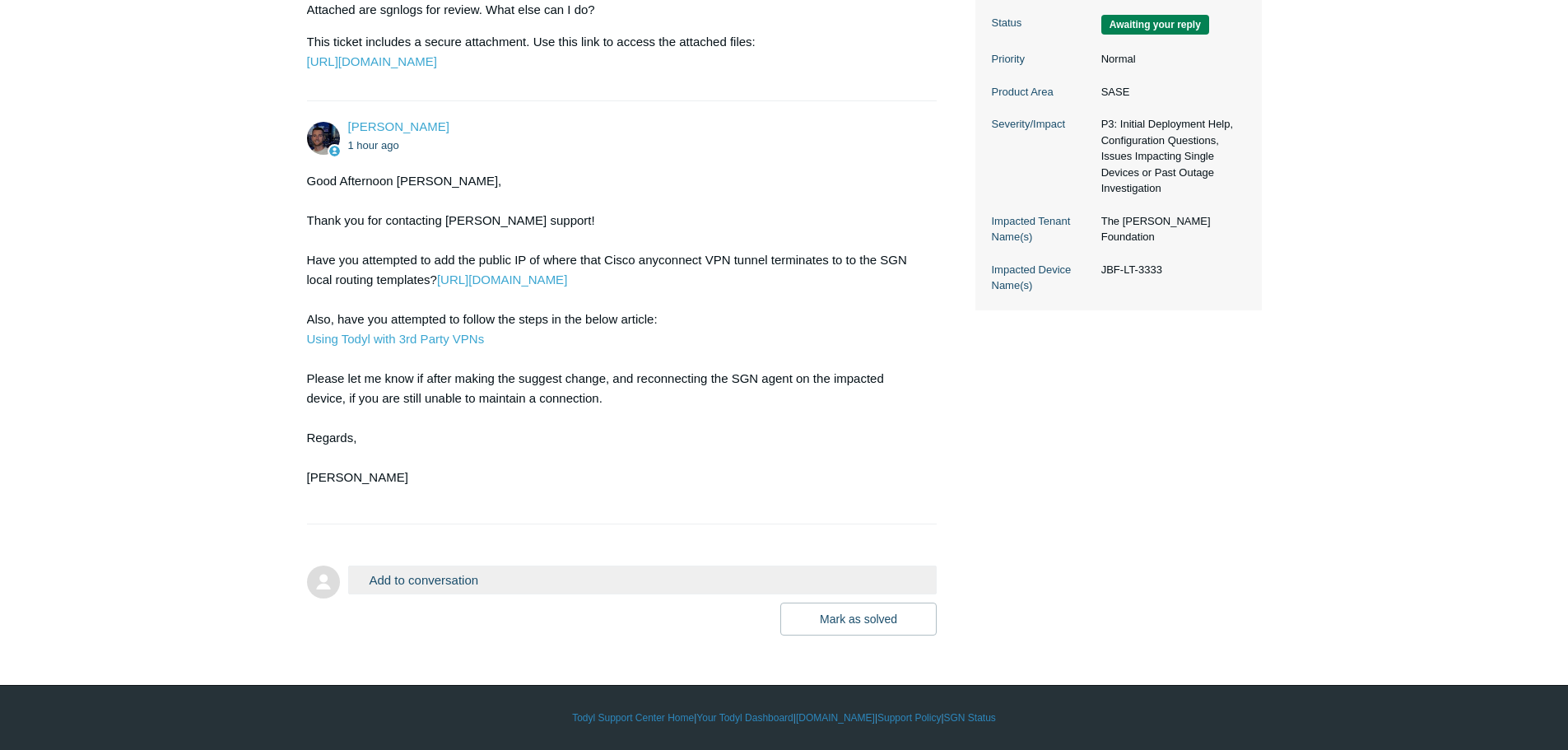
scroll to position [498, 0]
click at [420, 575] on button "Add to conversation" at bounding box center [642, 580] width 589 height 29
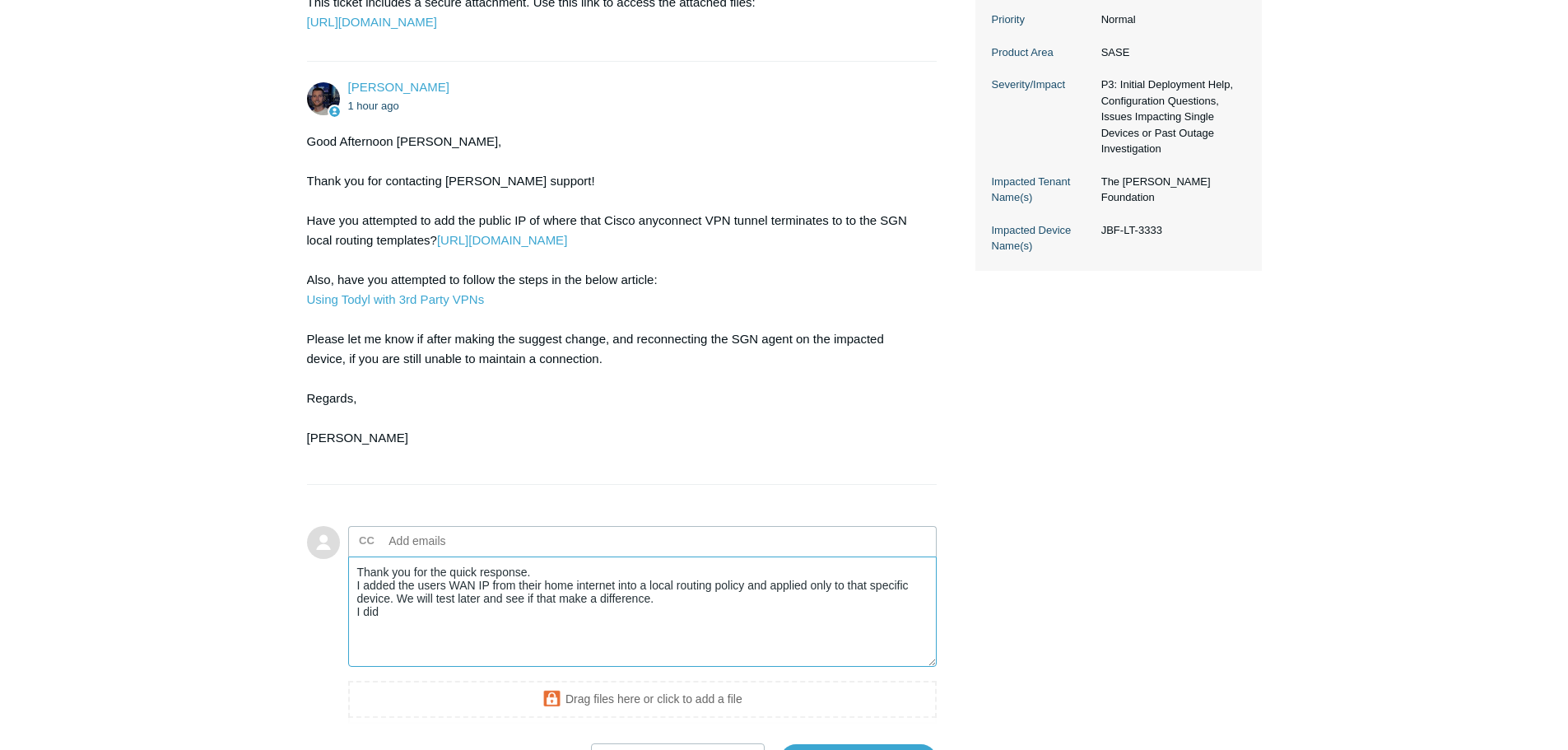
drag, startPoint x: 386, startPoint y: 653, endPoint x: 295, endPoint y: 580, distance: 116.7
click at [297, 587] on main "Requests Contributions Following Todyl Support Center My activities Connection …" at bounding box center [784, 168] width 1568 height 1216
click at [414, 306] on link "Using Todyl with 3rd Party VPNs" at bounding box center [396, 299] width 178 height 14
click at [400, 658] on textarea "Thank you for the quick response. I added the users WAN IP from their home inte…" at bounding box center [642, 612] width 589 height 111
click at [398, 651] on textarea "Thank you for the quick response. I added the users WAN IP from their home inte…" at bounding box center [642, 612] width 589 height 111
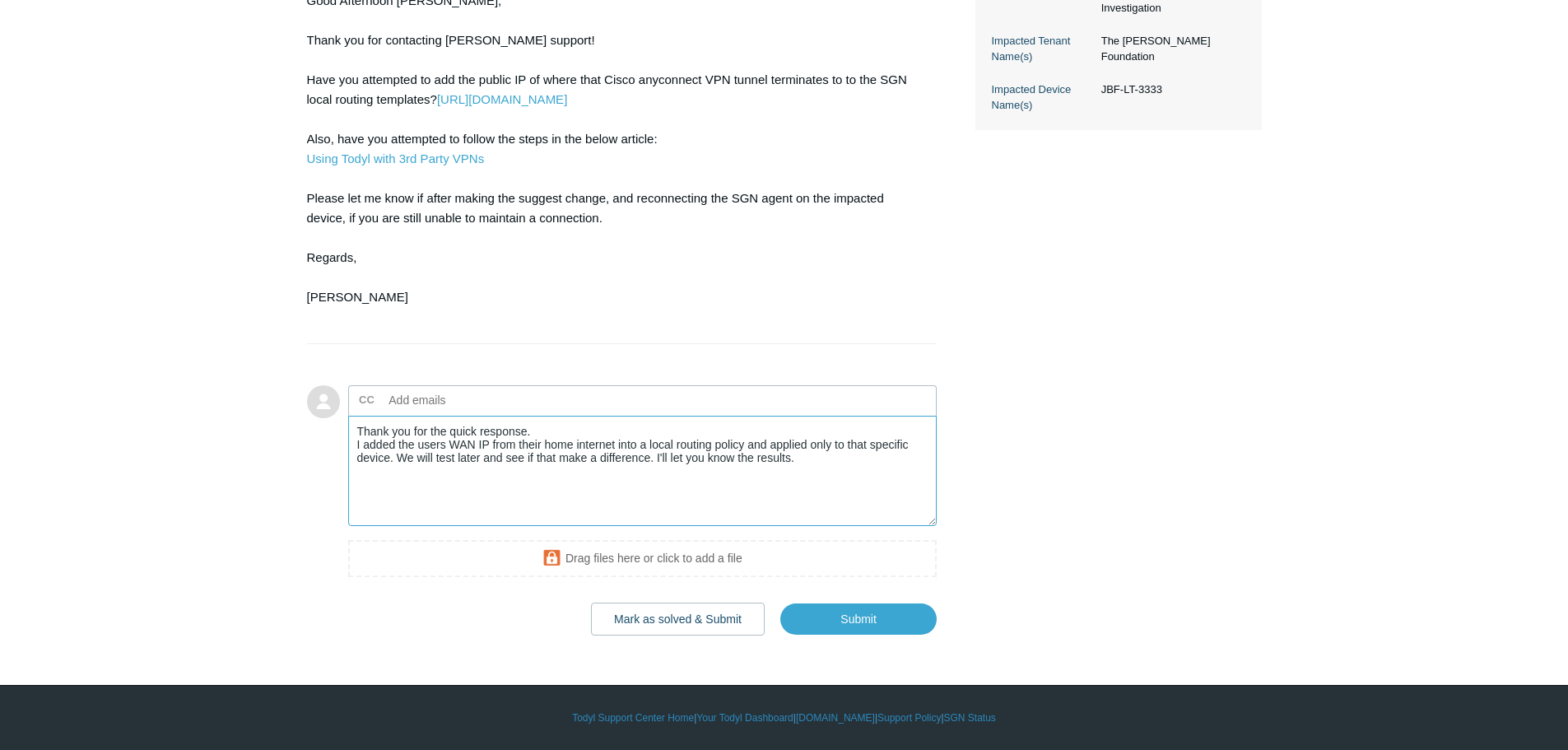
scroll to position [678, 0]
click at [813, 454] on textarea "Thank you for the quick response. I added the users WAN IP from their home inte…" at bounding box center [642, 470] width 589 height 111
type textarea "Thank you for the quick response. I added the users WAN IP from their home inte…"
click at [869, 614] on input "Submit" at bounding box center [859, 619] width 157 height 33
